Goal: Use online tool/utility: Utilize a website feature to perform a specific function

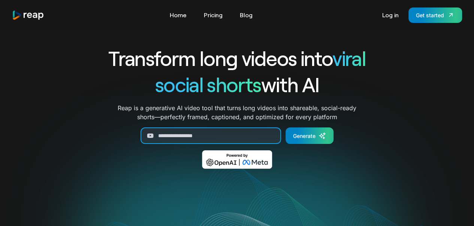
paste input "**********"
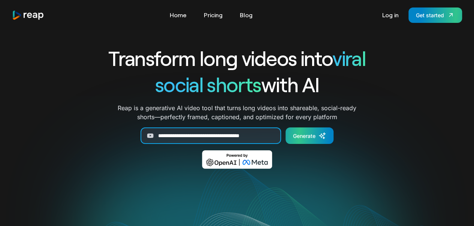
type input "**********"
click at [292, 136] on link "Generate" at bounding box center [310, 135] width 48 height 16
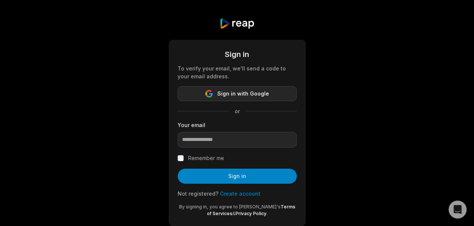
click at [278, 91] on button "Sign in with Google" at bounding box center [237, 93] width 119 height 15
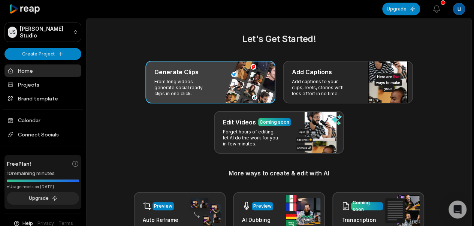
click at [200, 72] on div "Generate Clips" at bounding box center [210, 71] width 112 height 9
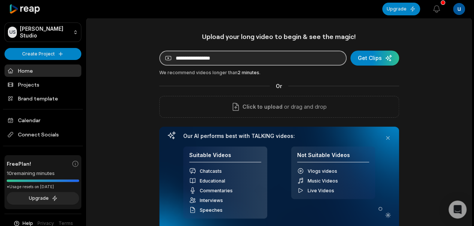
paste input "**********"
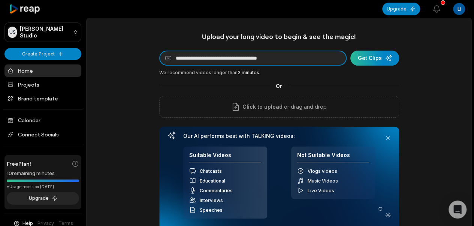
type input "**********"
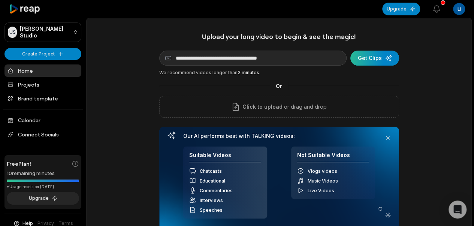
click at [374, 60] on div "submit" at bounding box center [374, 58] width 49 height 15
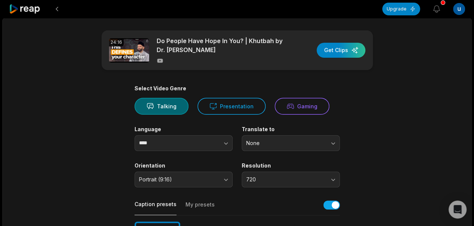
scroll to position [10, 0]
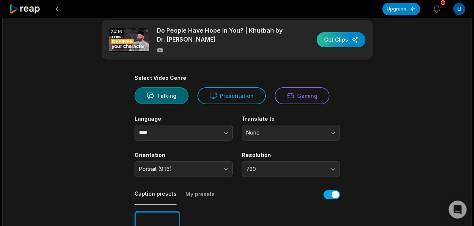
click at [356, 42] on div "button" at bounding box center [341, 39] width 49 height 15
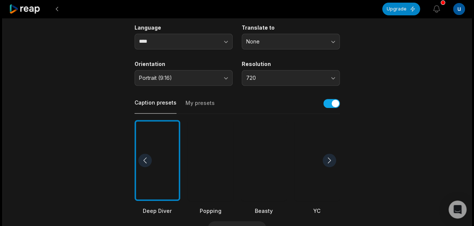
scroll to position [74, 0]
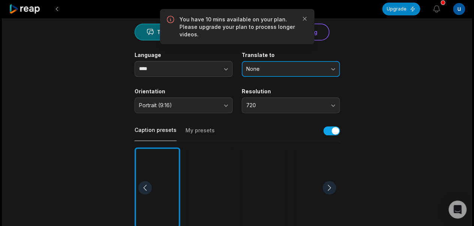
click at [333, 66] on button "None" at bounding box center [291, 69] width 98 height 16
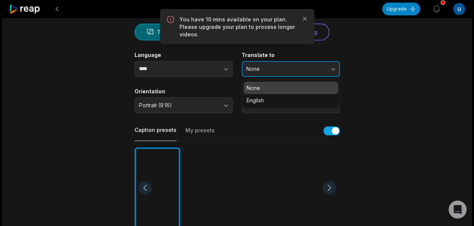
click at [333, 68] on button "None" at bounding box center [291, 69] width 98 height 16
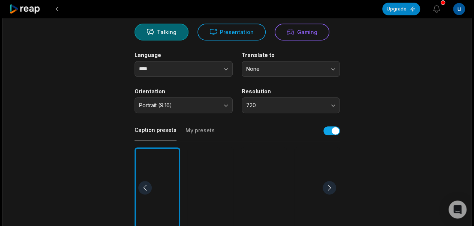
click at [158, 172] on div at bounding box center [158, 187] width 46 height 81
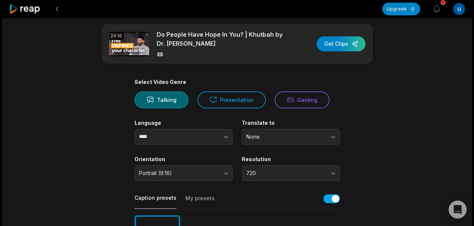
scroll to position [0, 0]
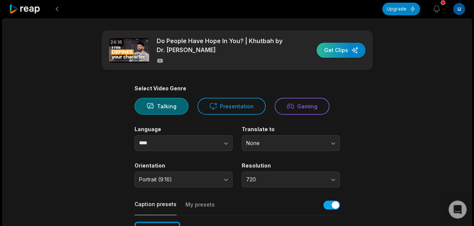
click at [342, 47] on div "button" at bounding box center [341, 50] width 49 height 15
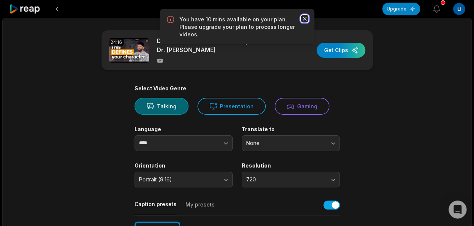
click at [304, 19] on icon "button" at bounding box center [304, 19] width 4 height 4
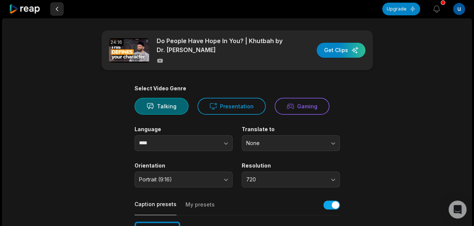
click at [58, 7] on button at bounding box center [56, 8] width 13 height 13
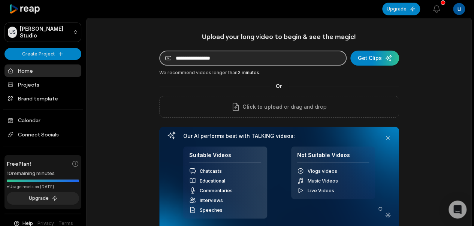
click at [235, 59] on input at bounding box center [252, 58] width 187 height 15
type input "**********"
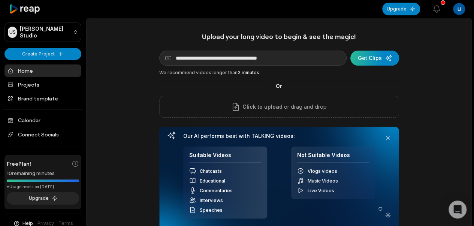
click at [372, 54] on div "submit" at bounding box center [374, 58] width 49 height 15
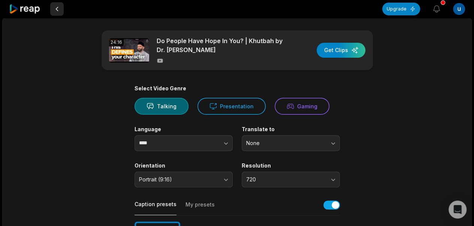
click at [58, 10] on button at bounding box center [56, 8] width 13 height 13
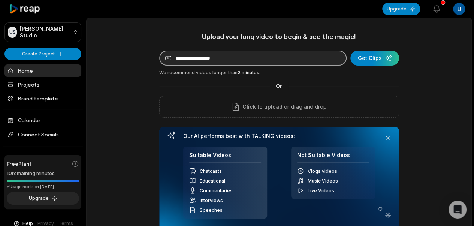
paste input "**********"
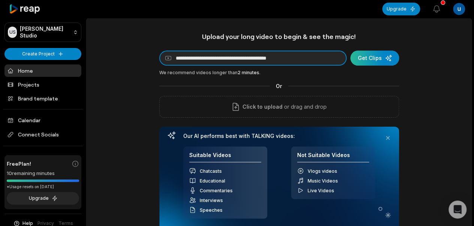
type input "**********"
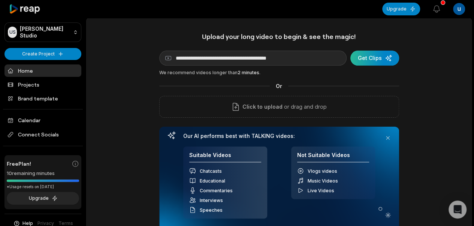
click at [371, 54] on div "submit" at bounding box center [374, 58] width 49 height 15
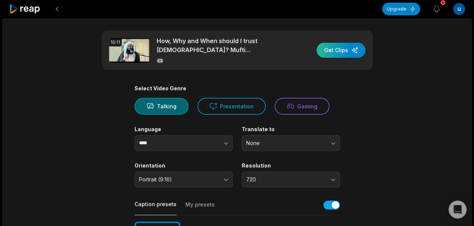
click at [331, 52] on div "button" at bounding box center [341, 50] width 49 height 15
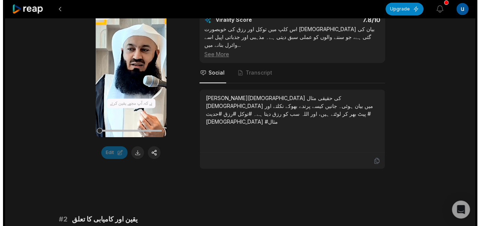
scroll to position [169, 0]
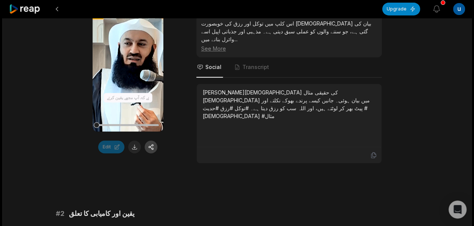
click at [151, 145] on button at bounding box center [151, 147] width 13 height 13
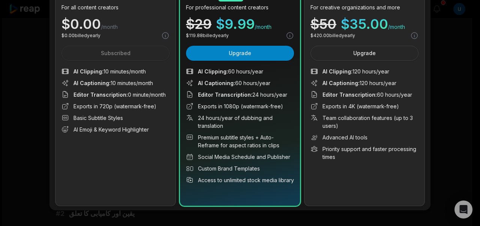
scroll to position [0, 0]
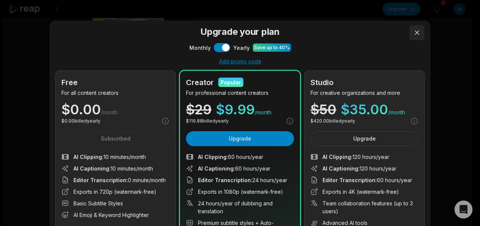
click at [414, 31] on button at bounding box center [416, 32] width 15 height 15
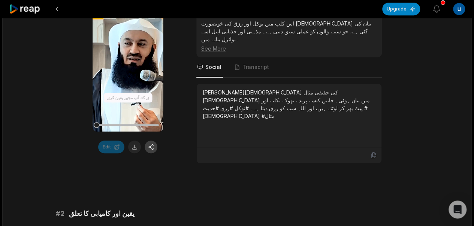
click at [151, 143] on button at bounding box center [151, 147] width 13 height 13
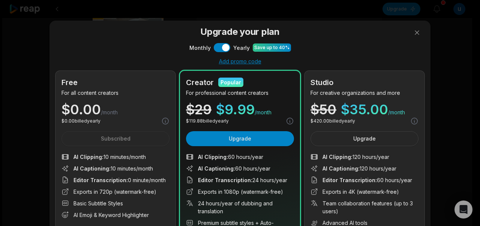
click at [151, 143] on div "Free For all content creators $ 0.00 /month $ 0.00 billed yearly Subscribed AI …" at bounding box center [115, 181] width 120 height 220
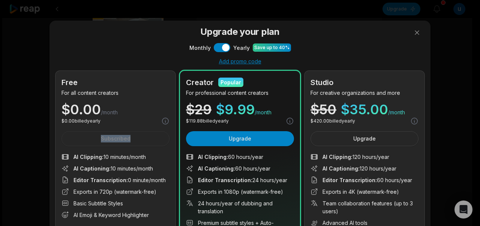
click at [151, 143] on div "Free For all content creators $ 0.00 /month $ 0.00 billed yearly Subscribed AI …" at bounding box center [115, 181] width 120 height 220
click at [127, 115] on div "$ 0.00 /month" at bounding box center [115, 109] width 108 height 13
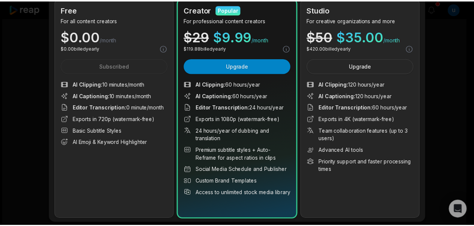
scroll to position [90, 0]
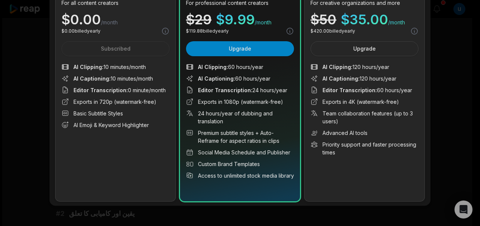
click at [117, 186] on div "Free For all content creators $ 0.00 /month $ 0.00 billed yearly Subscribed AI …" at bounding box center [115, 91] width 120 height 220
click at [30, 148] on div "Upgrade your plan Monthly Use setting Yearly Save up to 40% Add promo code Free…" at bounding box center [240, 68] width 480 height 316
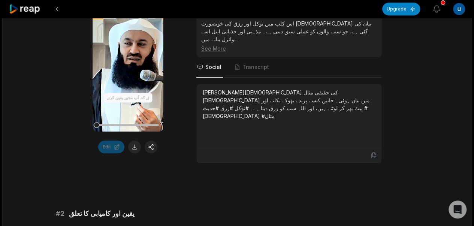
scroll to position [0, 0]
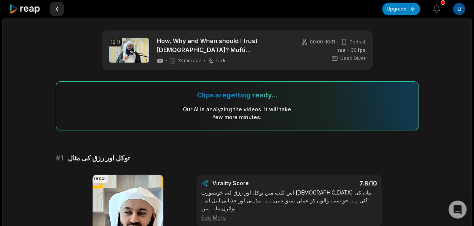
click at [55, 10] on button at bounding box center [56, 8] width 13 height 13
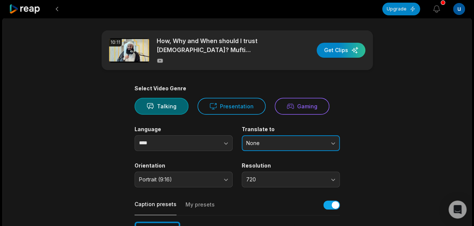
click at [332, 144] on button "None" at bounding box center [291, 143] width 98 height 16
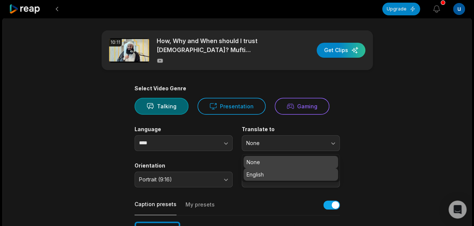
click at [262, 171] on p "English" at bounding box center [291, 174] width 88 height 8
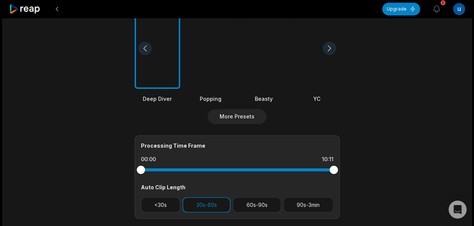
scroll to position [220, 0]
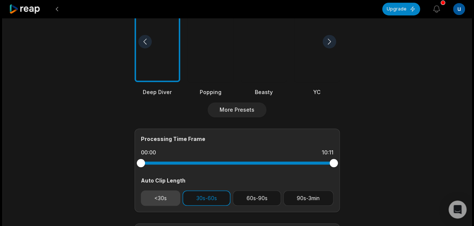
click at [157, 198] on button "<30s" at bounding box center [161, 197] width 40 height 15
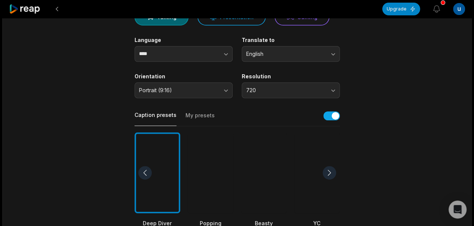
scroll to position [0, 0]
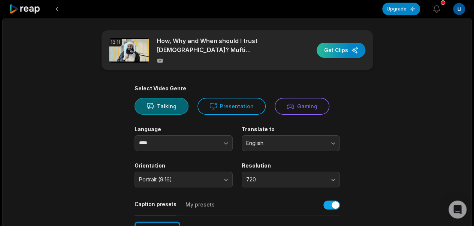
click at [336, 55] on div "button" at bounding box center [341, 50] width 49 height 15
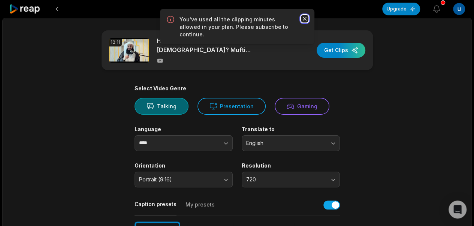
click at [305, 18] on icon "button" at bounding box center [304, 18] width 7 height 7
